Goal: Task Accomplishment & Management: Use online tool/utility

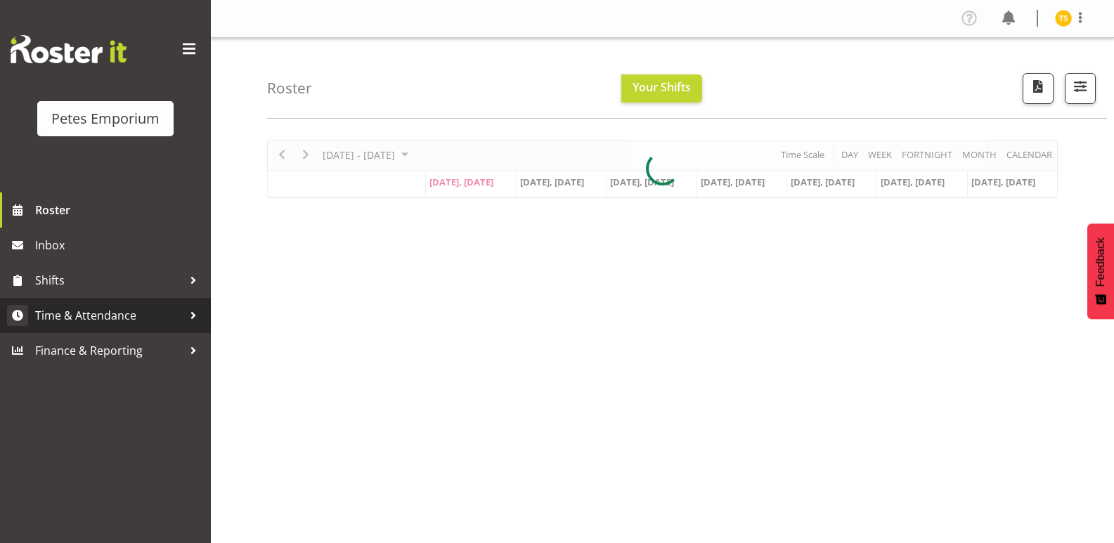
click at [120, 314] on span "Time & Attendance" at bounding box center [109, 315] width 148 height 21
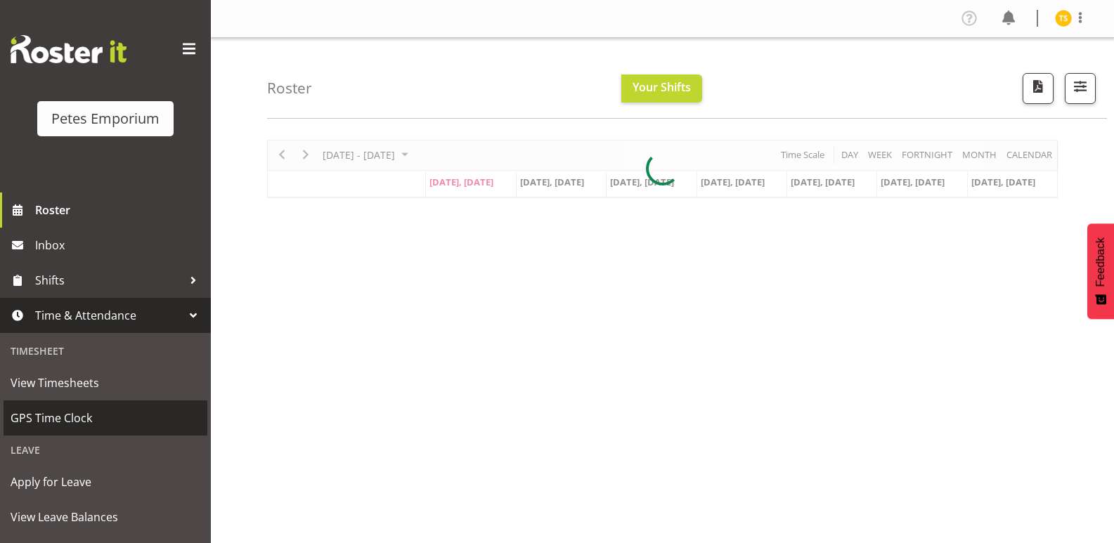
click at [55, 411] on span "GPS Time Clock" at bounding box center [106, 418] width 190 height 21
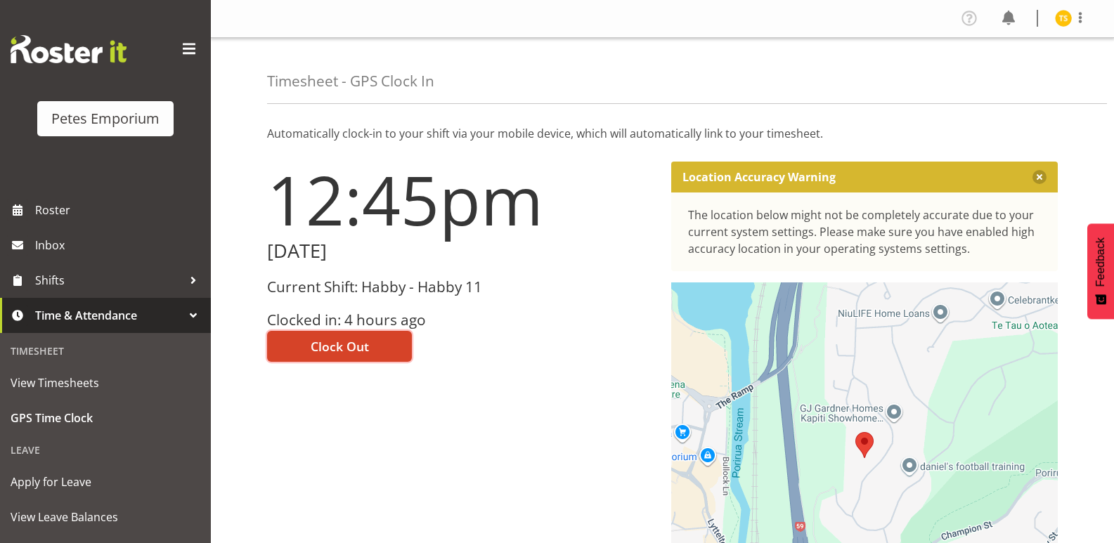
click at [331, 353] on span "Clock Out" at bounding box center [340, 346] width 58 height 18
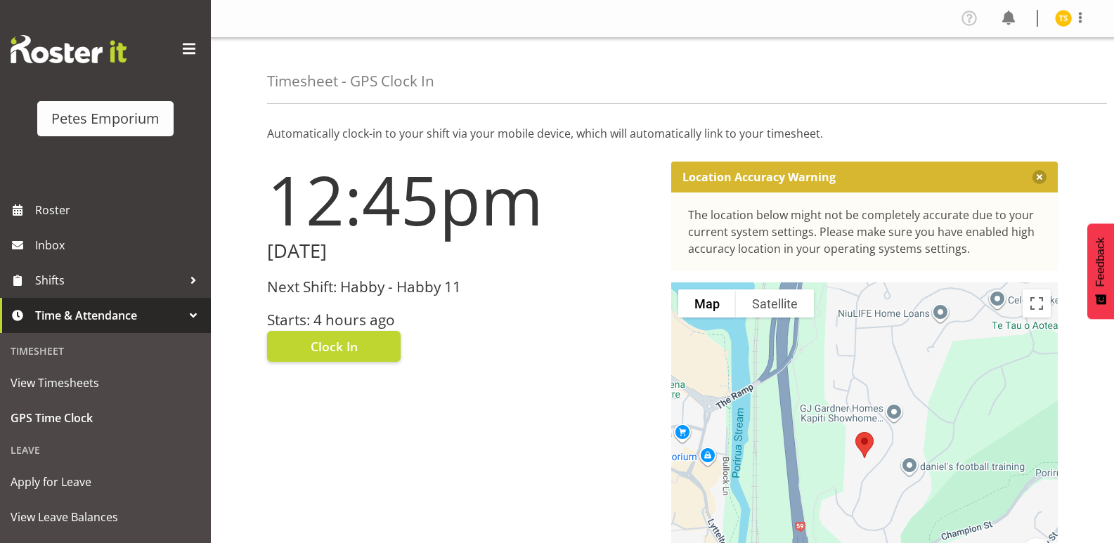
click at [1063, 17] on img at bounding box center [1063, 18] width 17 height 17
click at [1010, 70] on link "Log Out" at bounding box center [1021, 73] width 135 height 25
